Goal: Task Accomplishment & Management: Complete application form

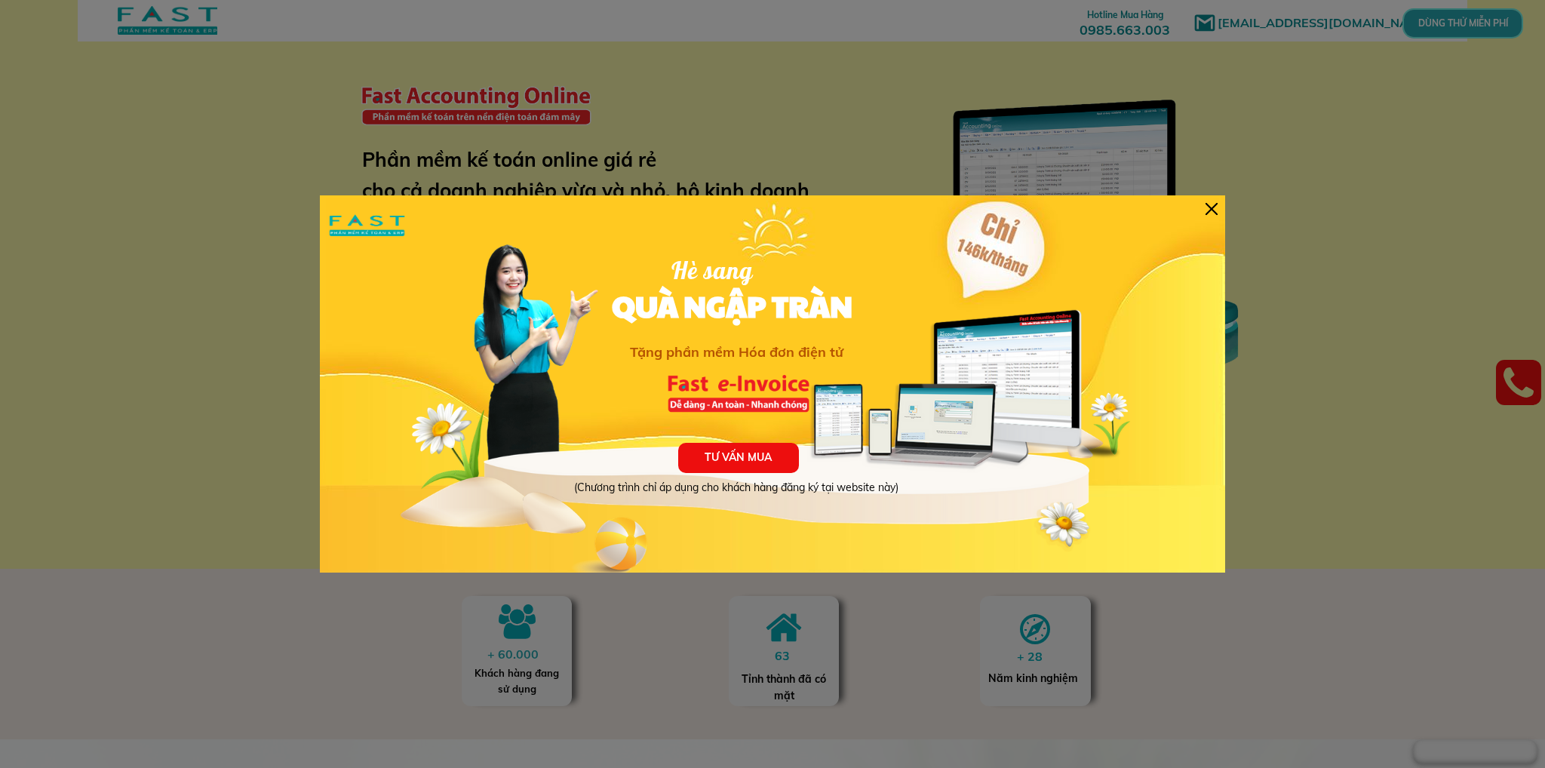
click at [1210, 207] on div at bounding box center [1211, 209] width 12 height 12
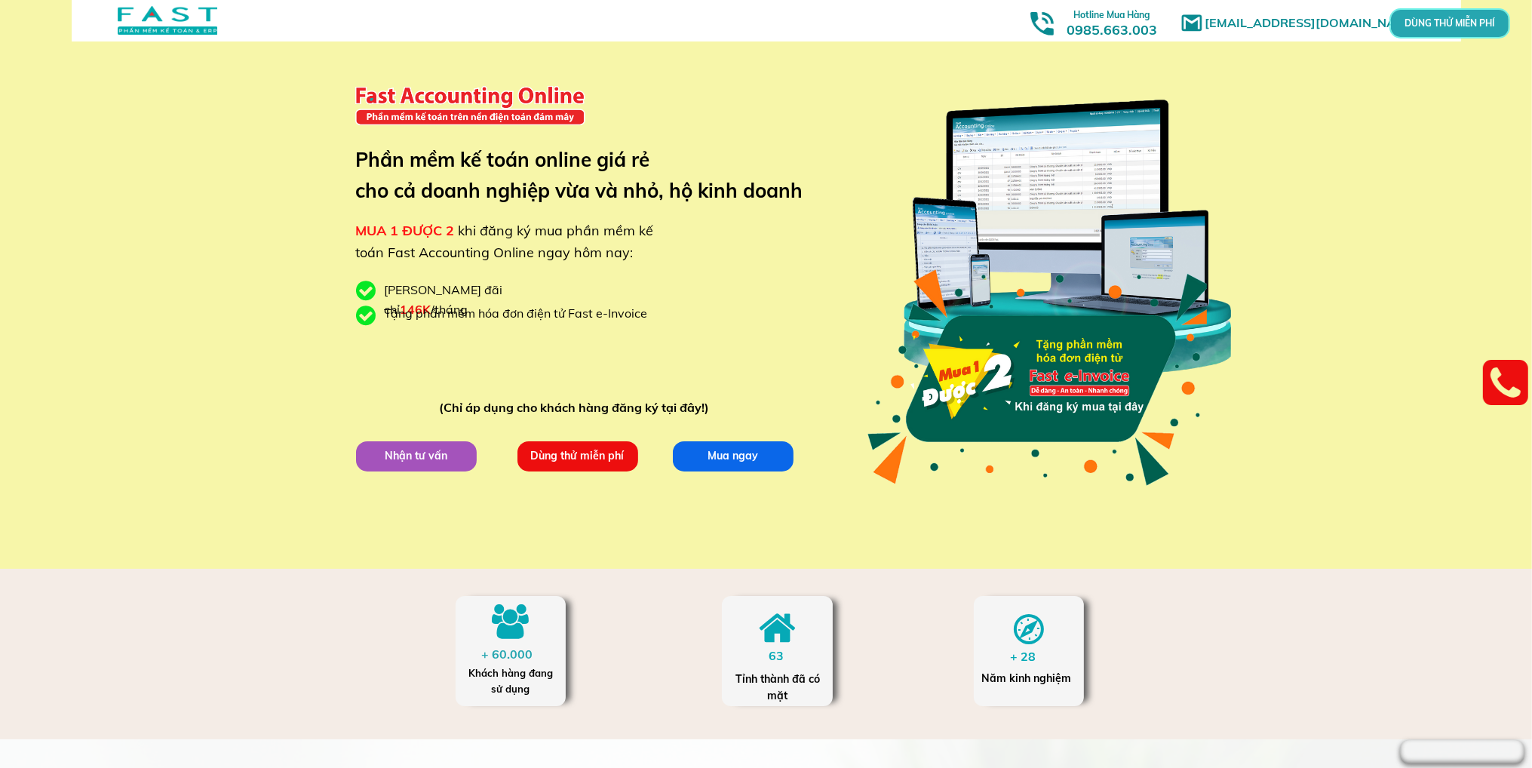
click at [605, 453] on p "Dùng thử miễn phí" at bounding box center [577, 456] width 121 height 30
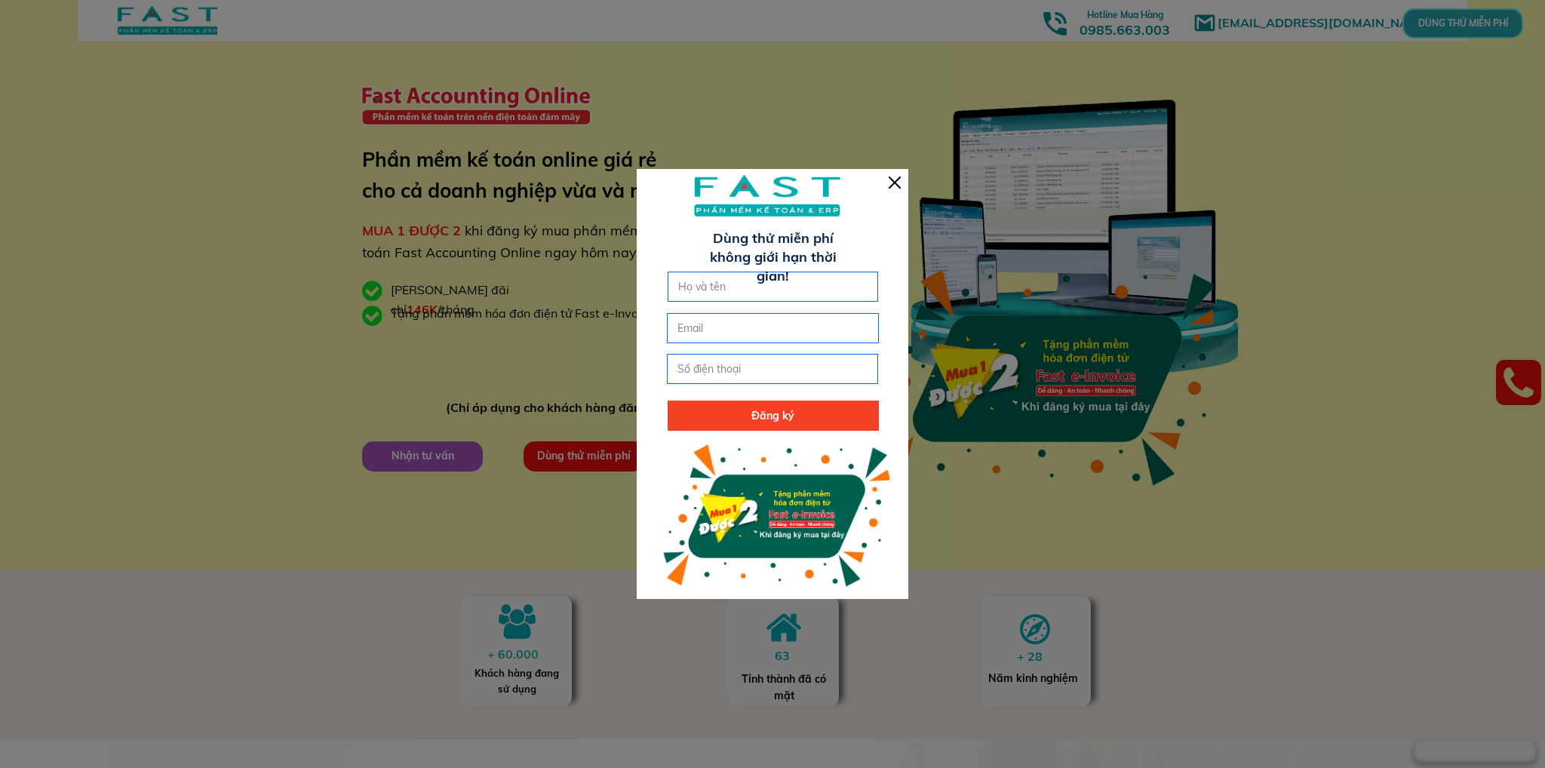
click at [818, 265] on h3 "Dùng thử miễn phí không giới hạn thời gian!" at bounding box center [772, 257] width 161 height 57
click at [806, 292] on input "text" at bounding box center [773, 286] width 198 height 29
type input "b"
type input "[PERSON_NAME]"
type input "[EMAIL_ADDRESS][DOMAIN_NAME]"
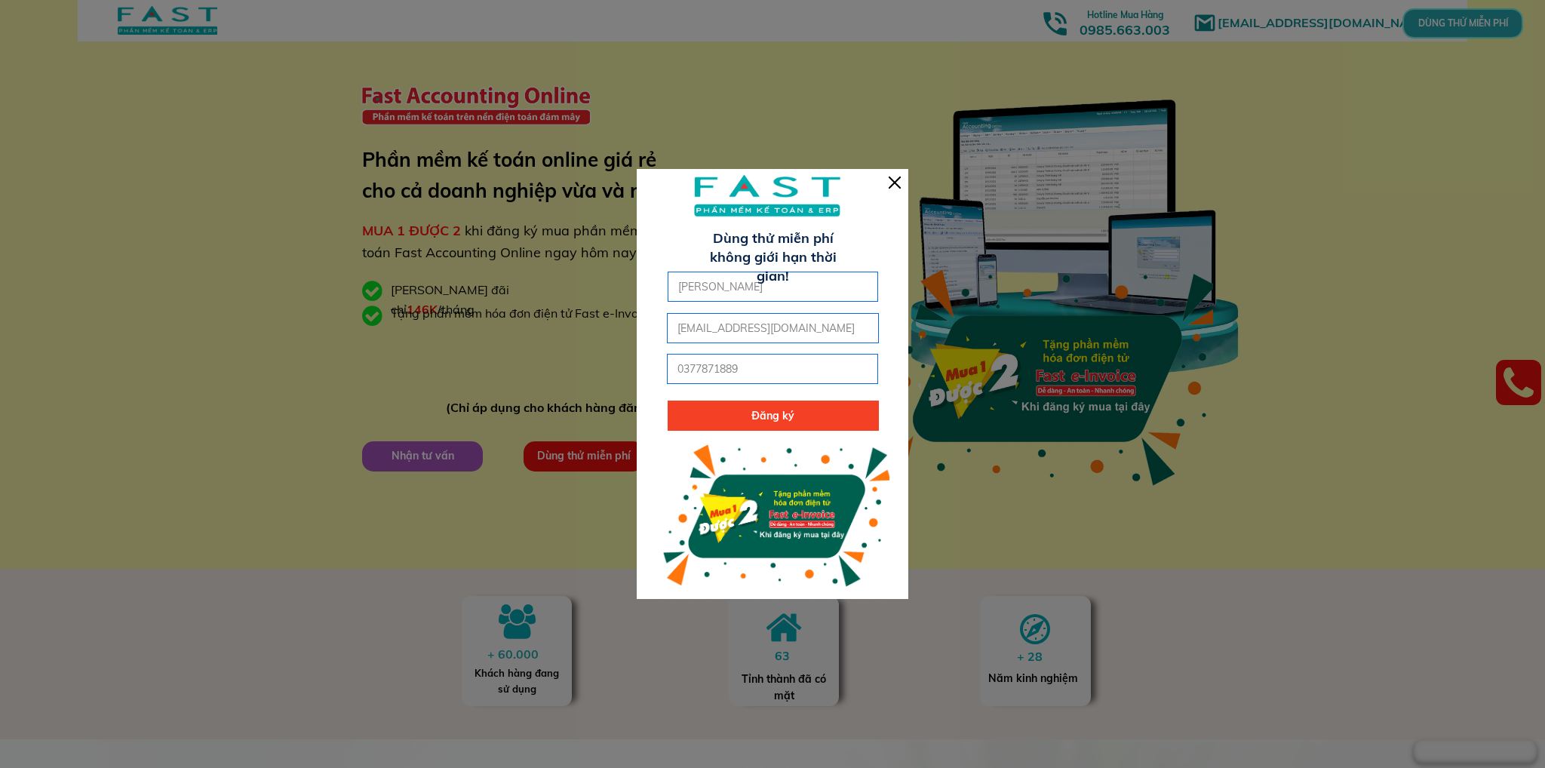
type input "0377871889"
click button "submit" at bounding box center [0, 0] width 0 height 0
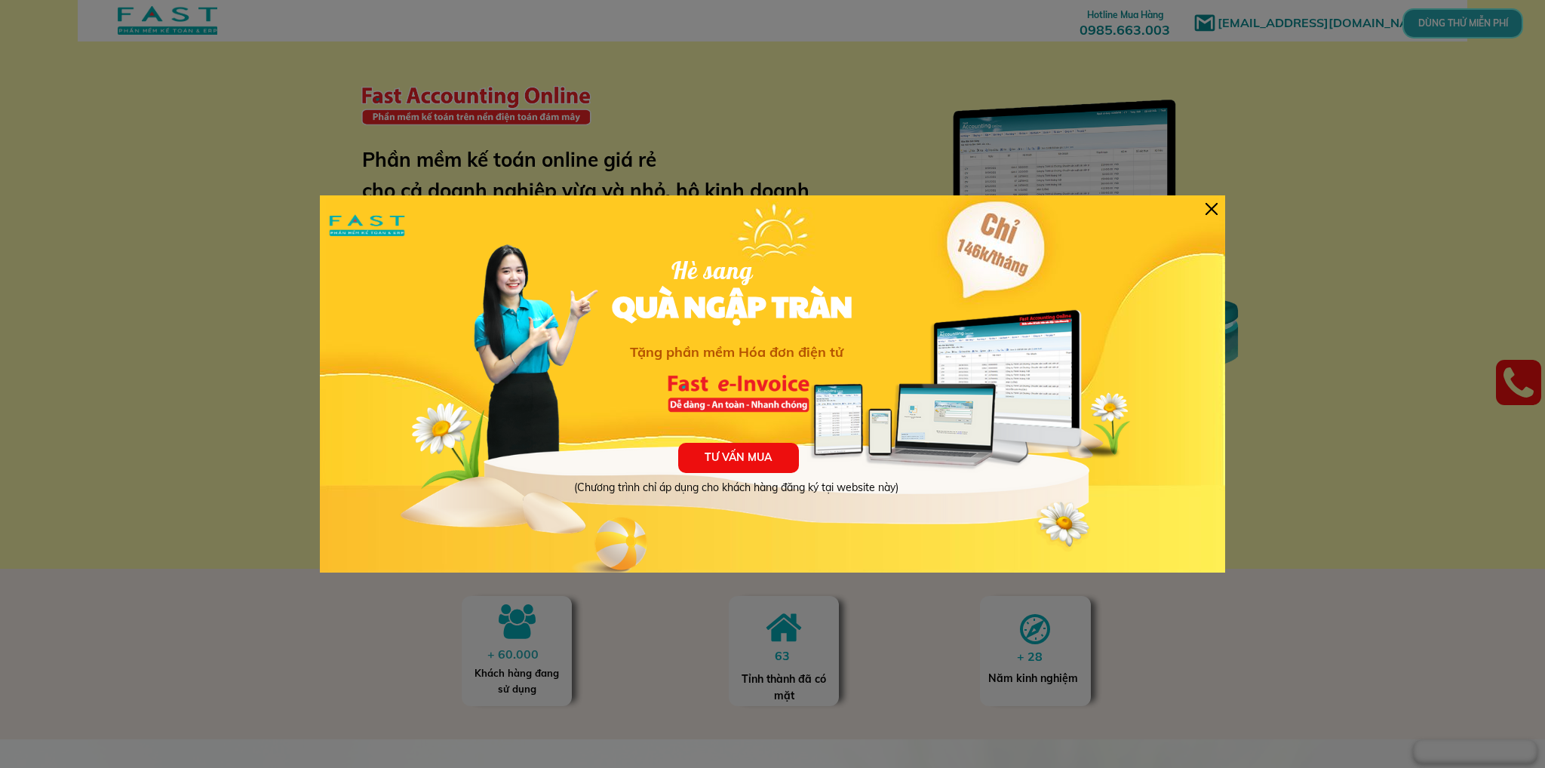
click at [1204, 198] on div "TƯ VẤN MUA (Chương trình chỉ áp dụng cho khách hàng đăng ký tại website này) Hè…" at bounding box center [772, 383] width 905 height 377
click at [1212, 207] on div at bounding box center [1211, 209] width 12 height 12
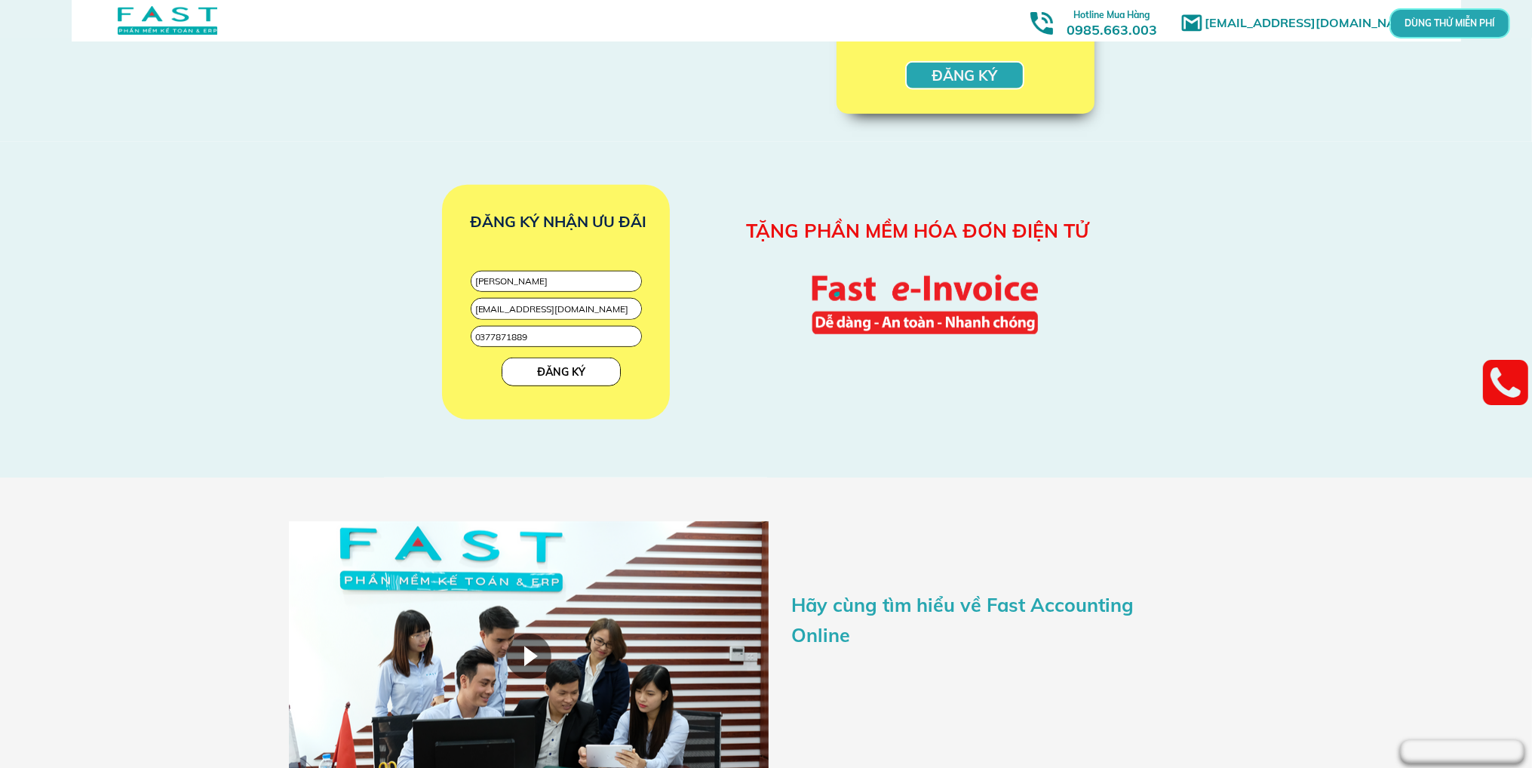
scroll to position [2037, 0]
